Goal: Transaction & Acquisition: Purchase product/service

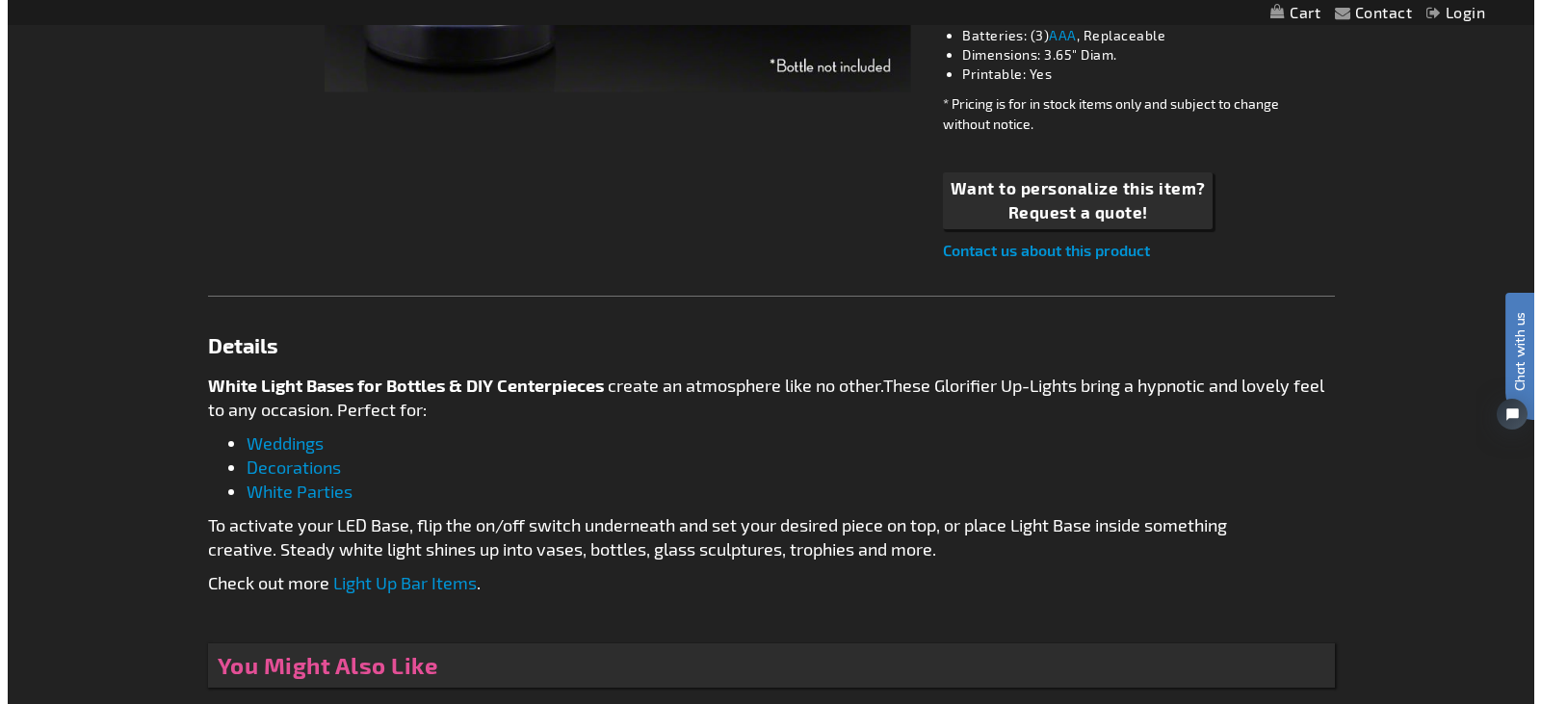
scroll to position [796, 0]
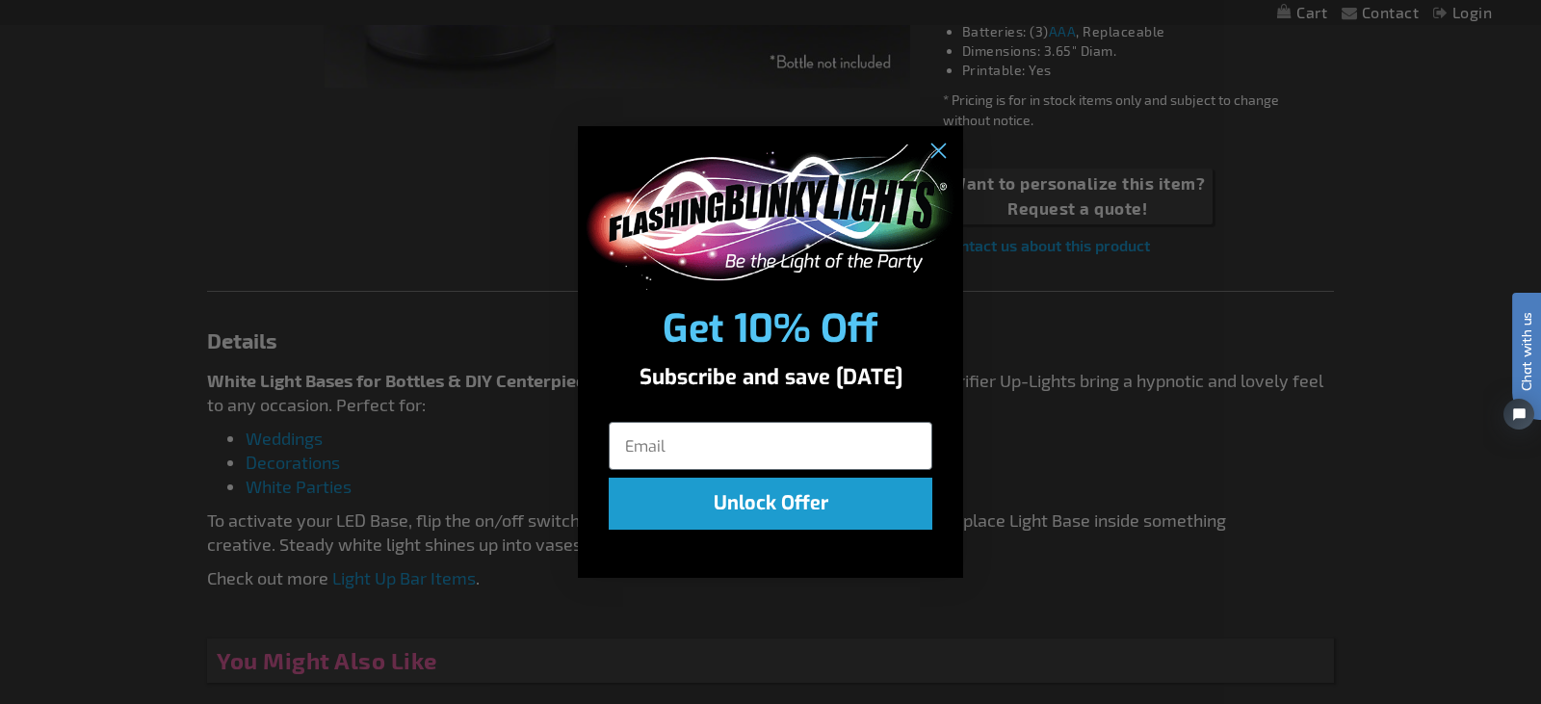
drag, startPoint x: 1534, startPoint y: 39, endPoint x: 1449, endPoint y: 121, distance: 118.5
click at [1449, 121] on html "The store will not work correctly when cookies are disabled. Contact Compare Pr…" at bounding box center [770, 394] width 1541 height 2380
click at [948, 601] on div "Close dialog Get 10% Off Subscribe and save today Unlock Offer Submit" at bounding box center [770, 352] width 1541 height 704
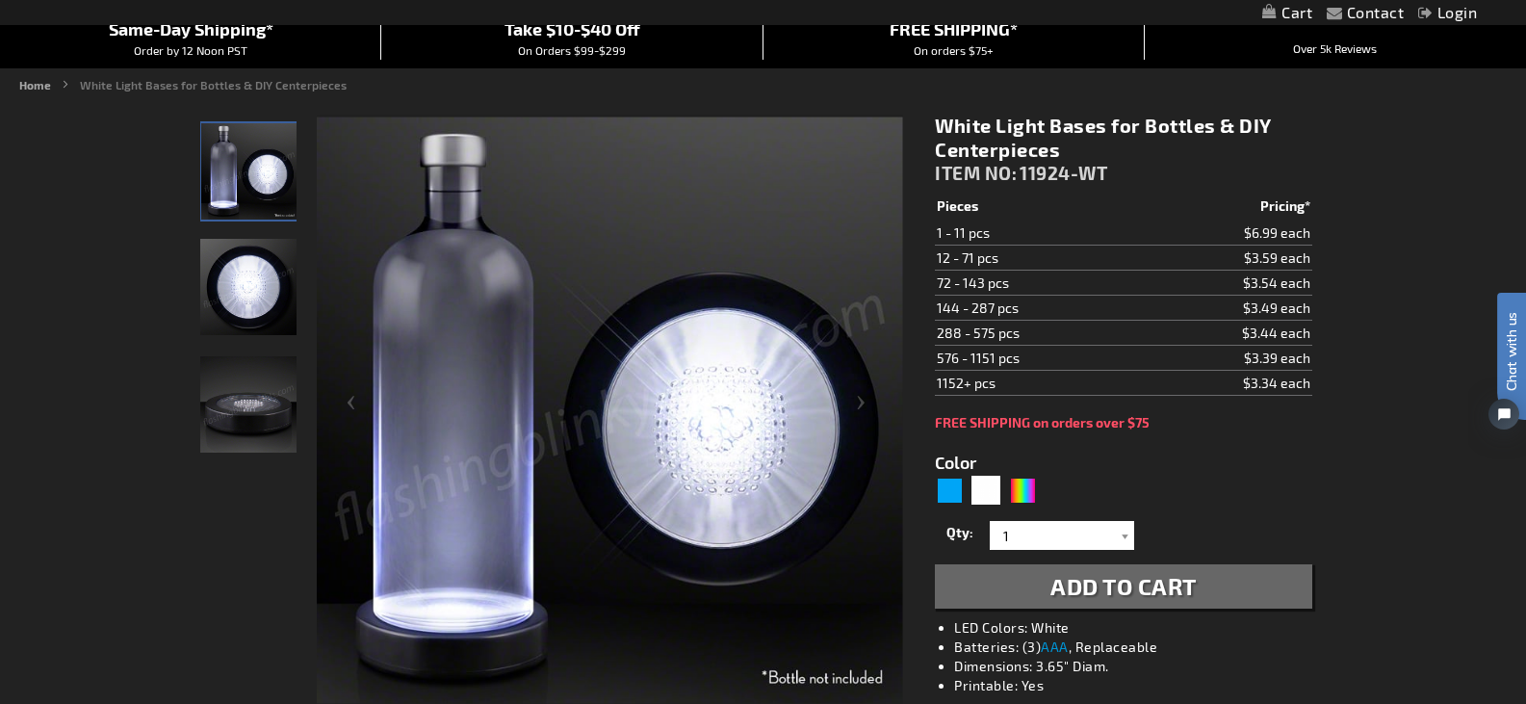
scroll to position [191, 0]
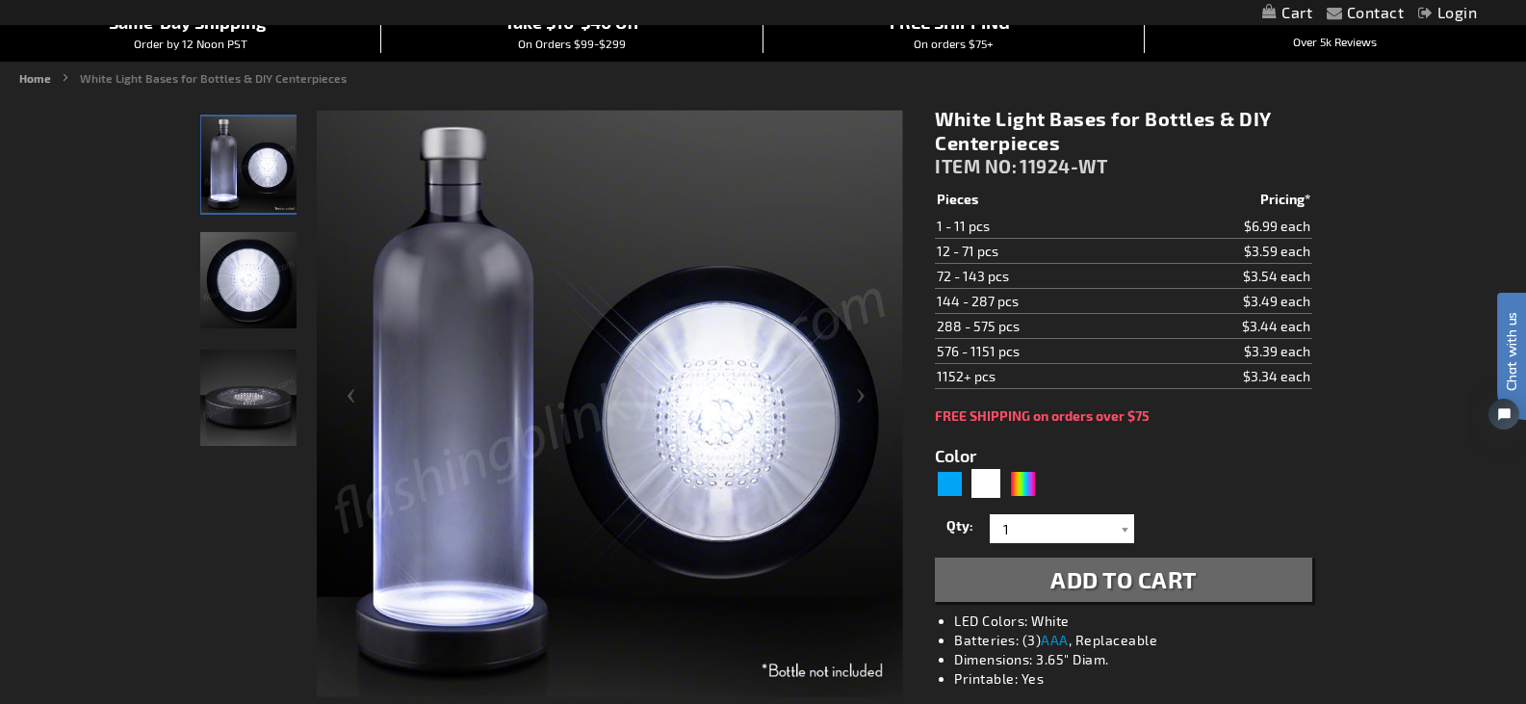
click at [249, 163] on img "LED White Light Up Bottle Bases Glorifier" at bounding box center [249, 165] width 96 height 96
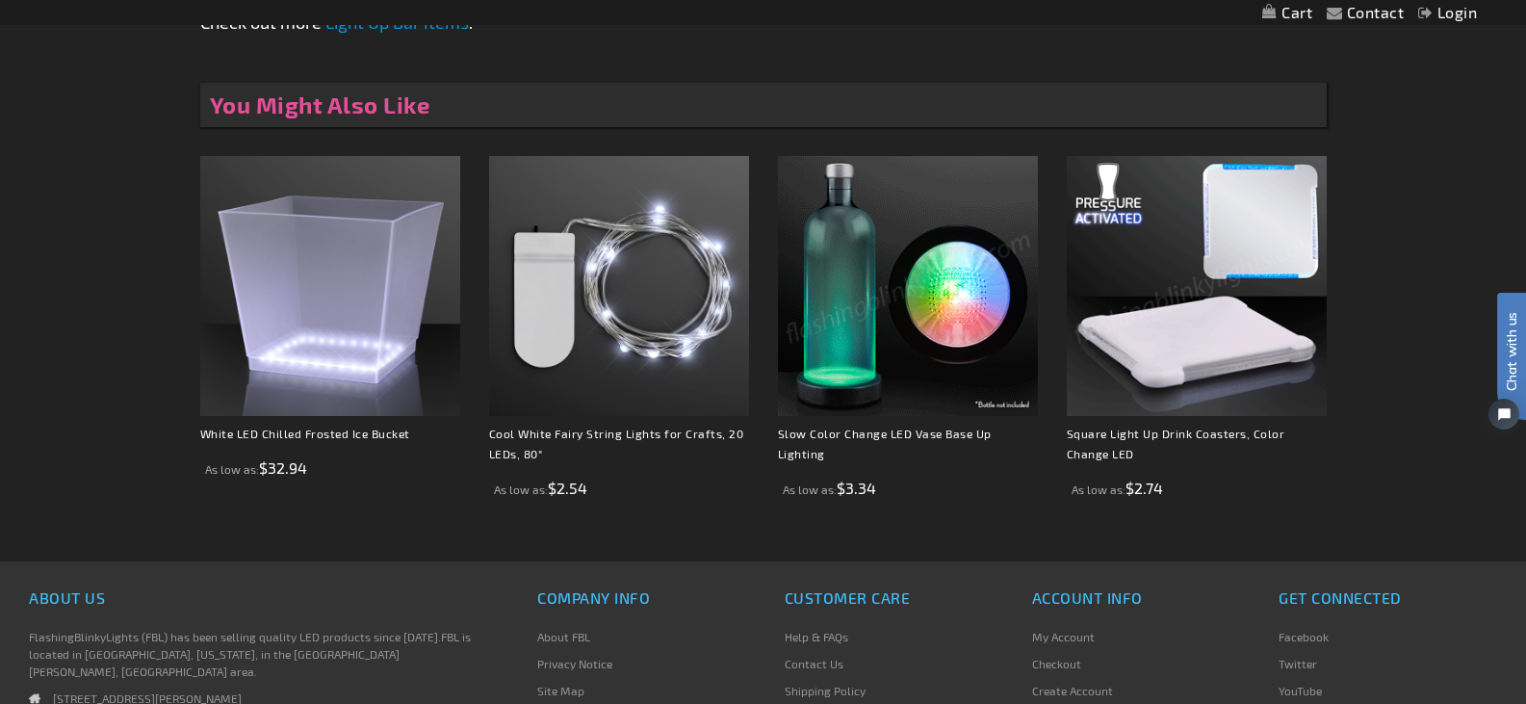
scroll to position [1349, 0]
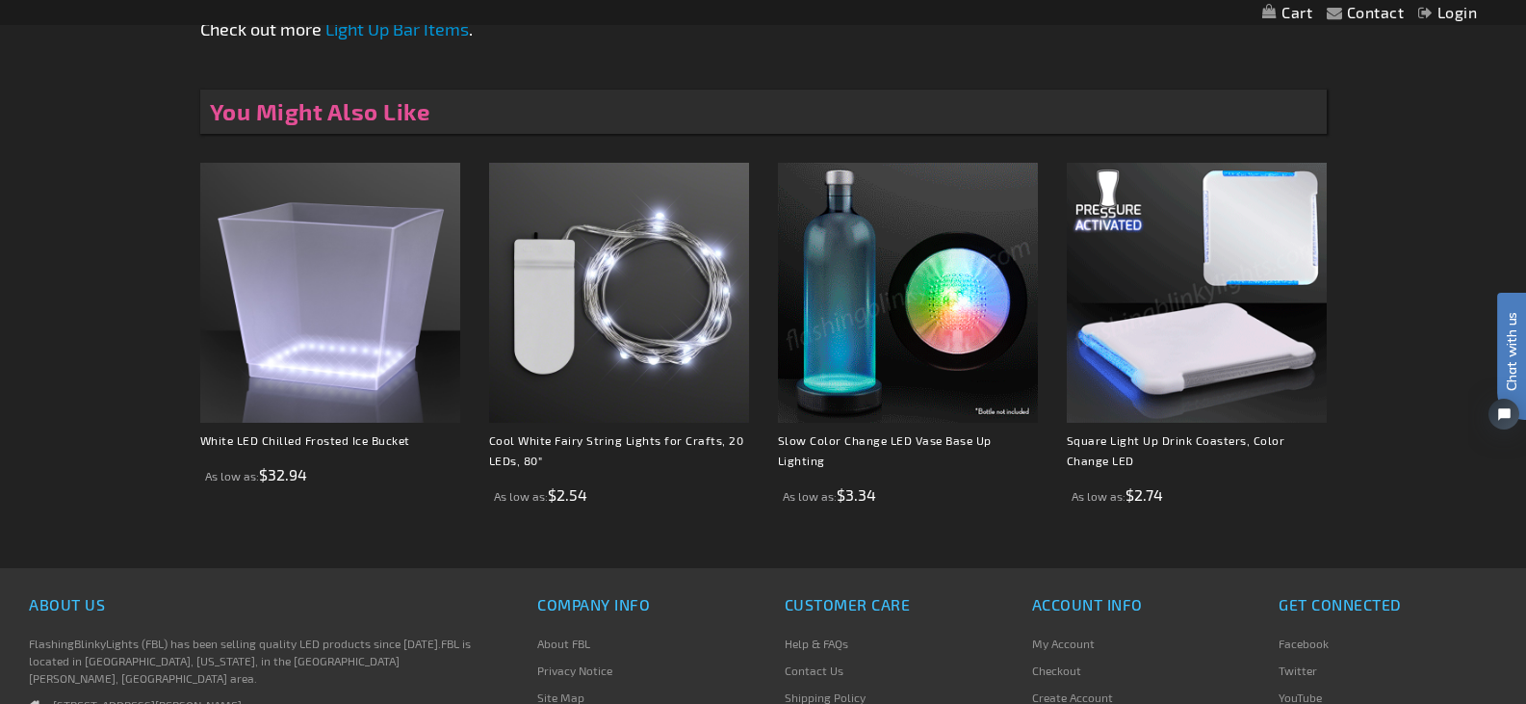
drag, startPoint x: 1535, startPoint y: 410, endPoint x: 14, endPoint y: 273, distance: 1526.7
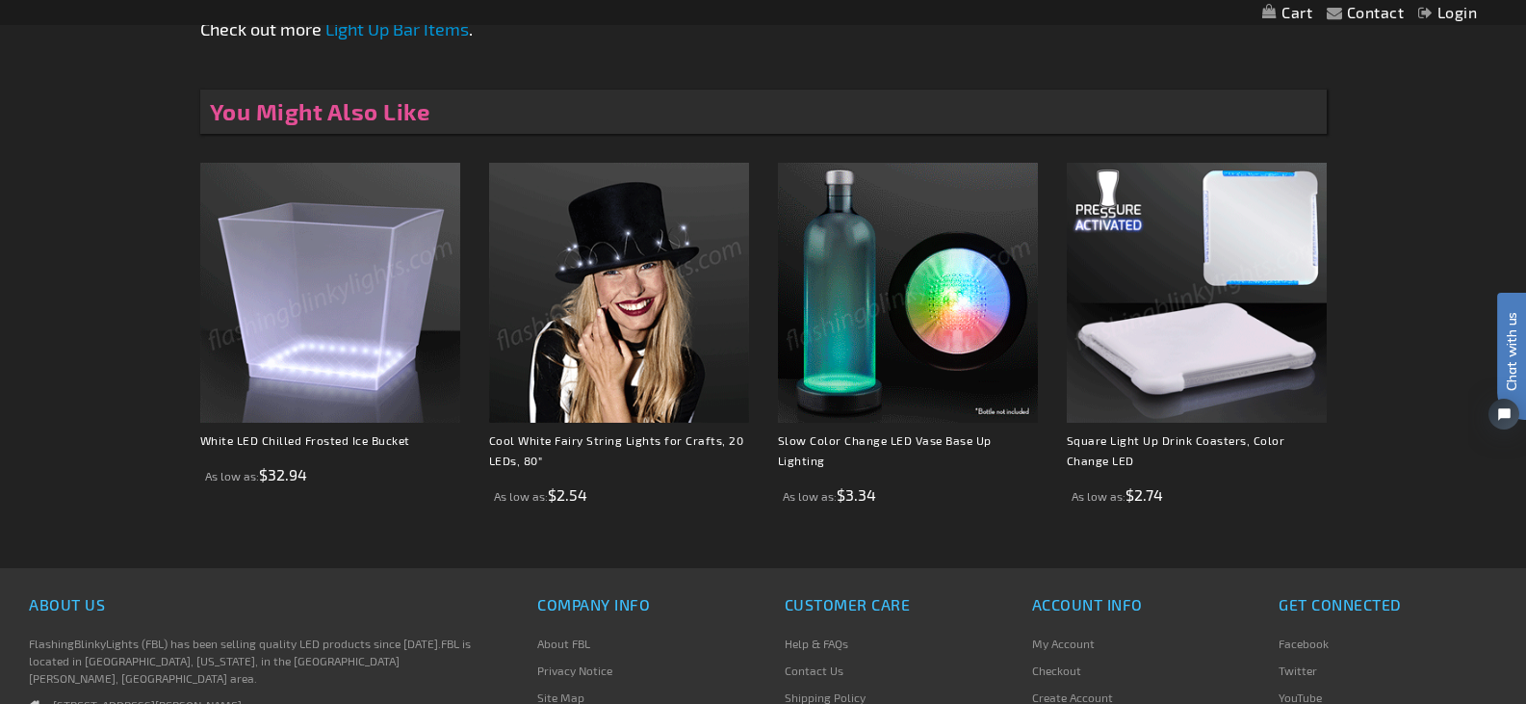
scroll to position [0, 0]
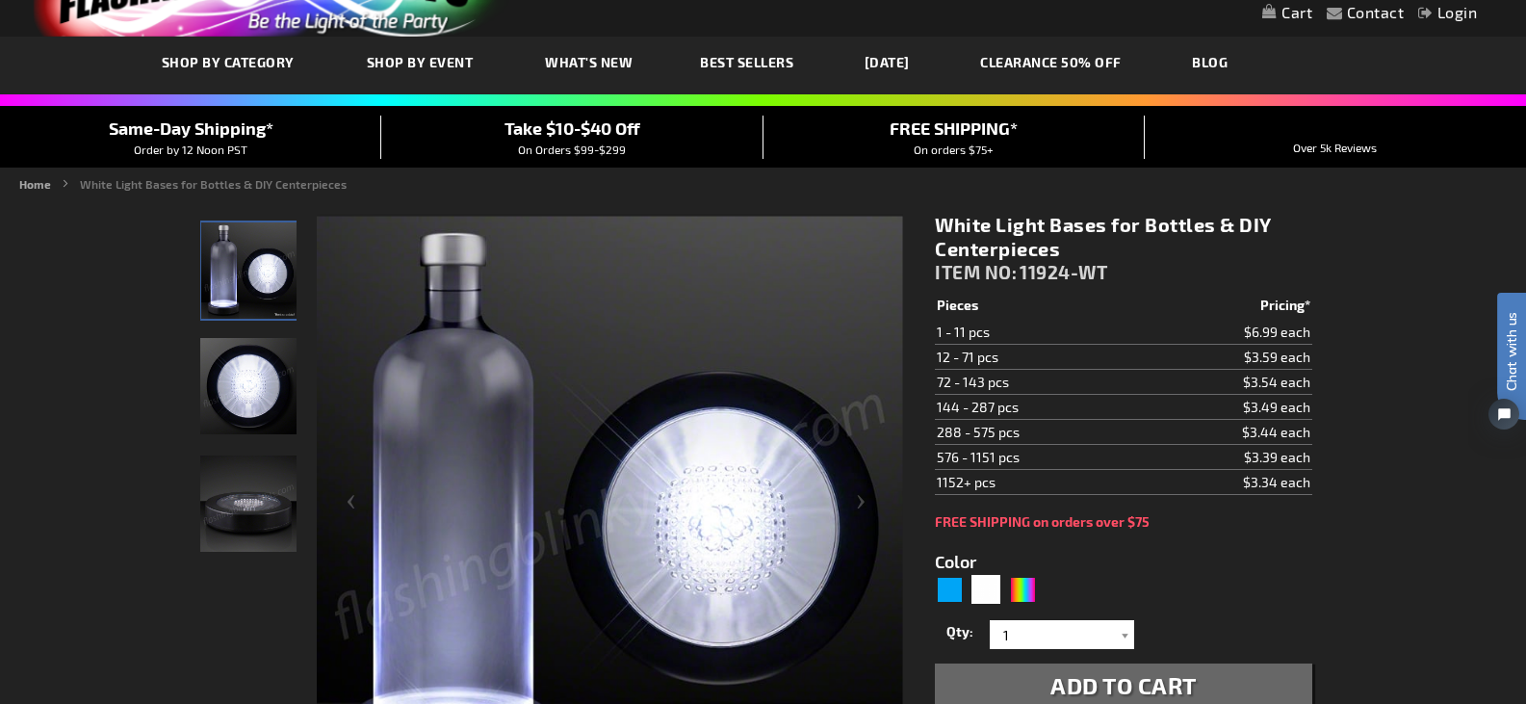
scroll to position [44, 0]
